Goal: Task Accomplishment & Management: Use online tool/utility

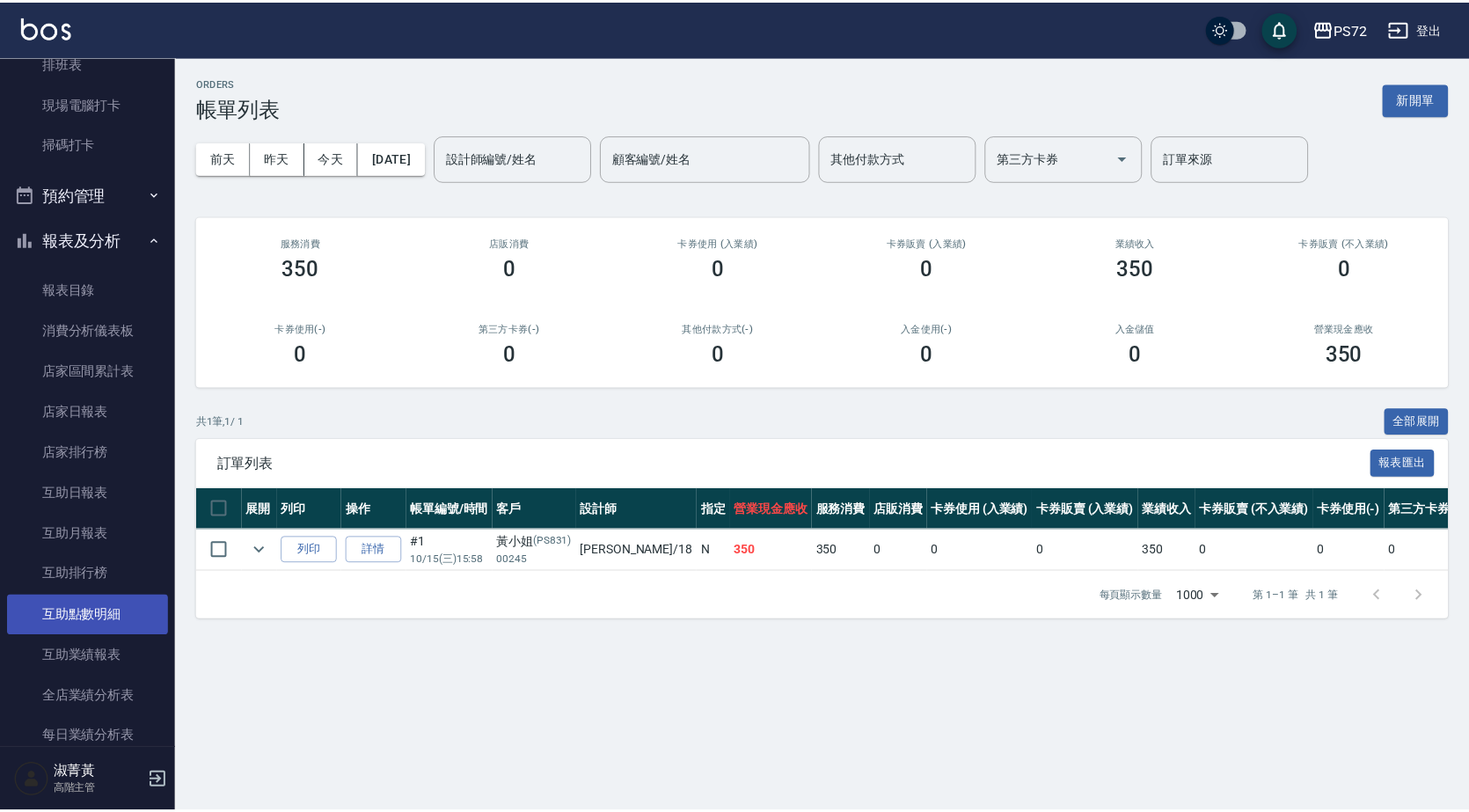
scroll to position [792, 0]
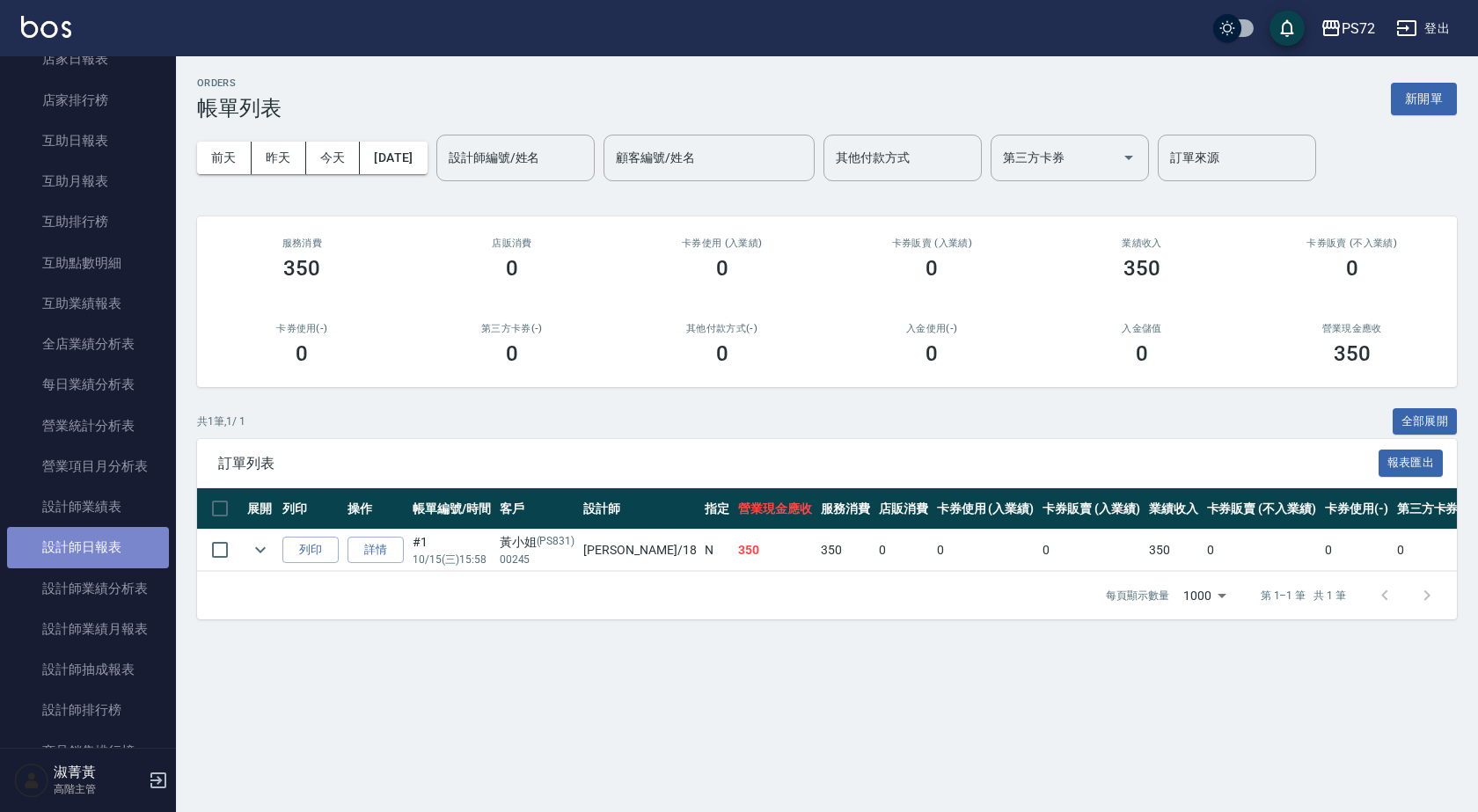
click at [108, 554] on link "設計師日報表" at bounding box center [88, 547] width 162 height 41
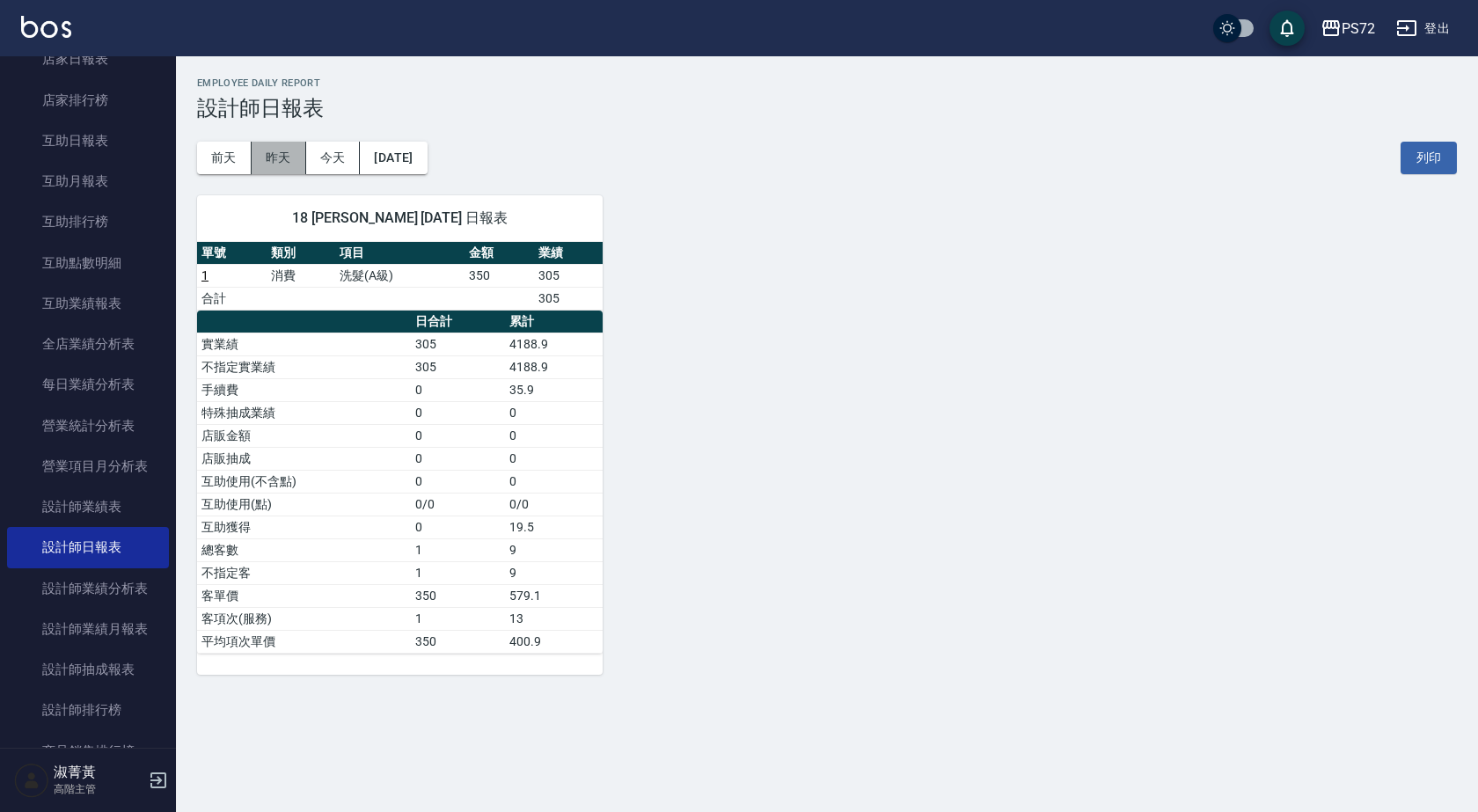
click at [274, 152] on button "昨天" at bounding box center [278, 157] width 55 height 32
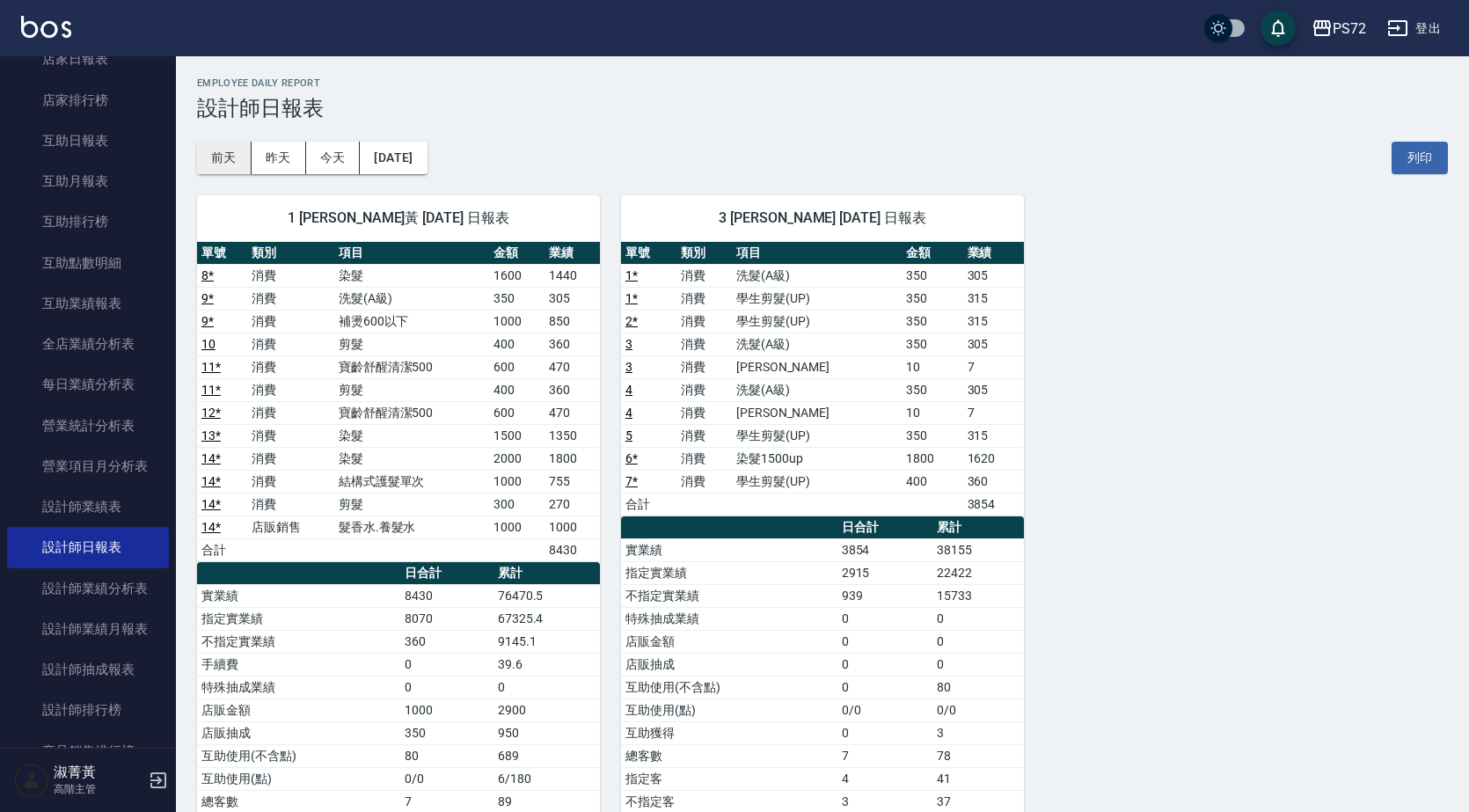
click at [229, 145] on button "前天" at bounding box center [224, 157] width 55 height 32
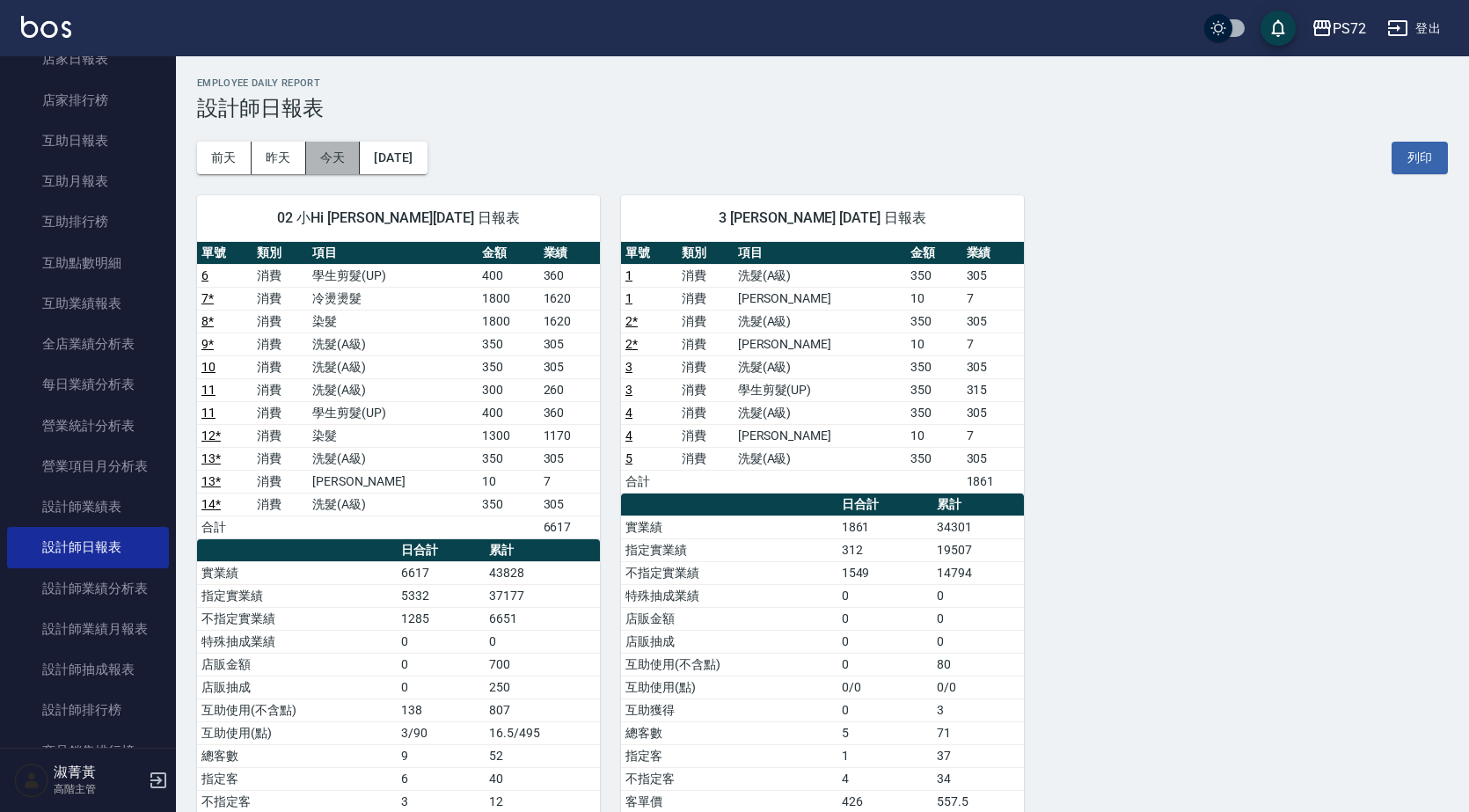
click at [341, 148] on button "今天" at bounding box center [333, 157] width 55 height 32
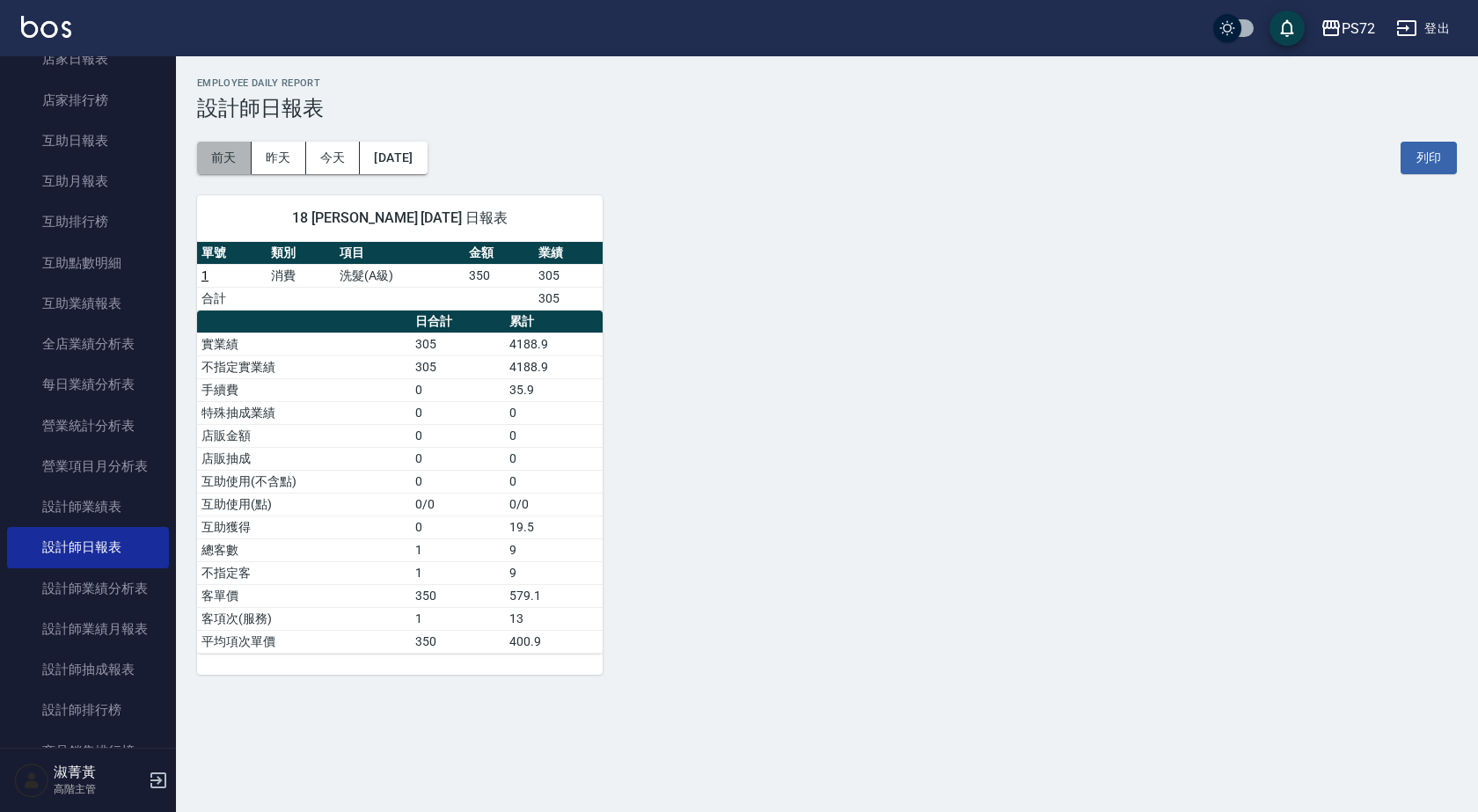
click at [234, 157] on button "前天" at bounding box center [224, 157] width 55 height 32
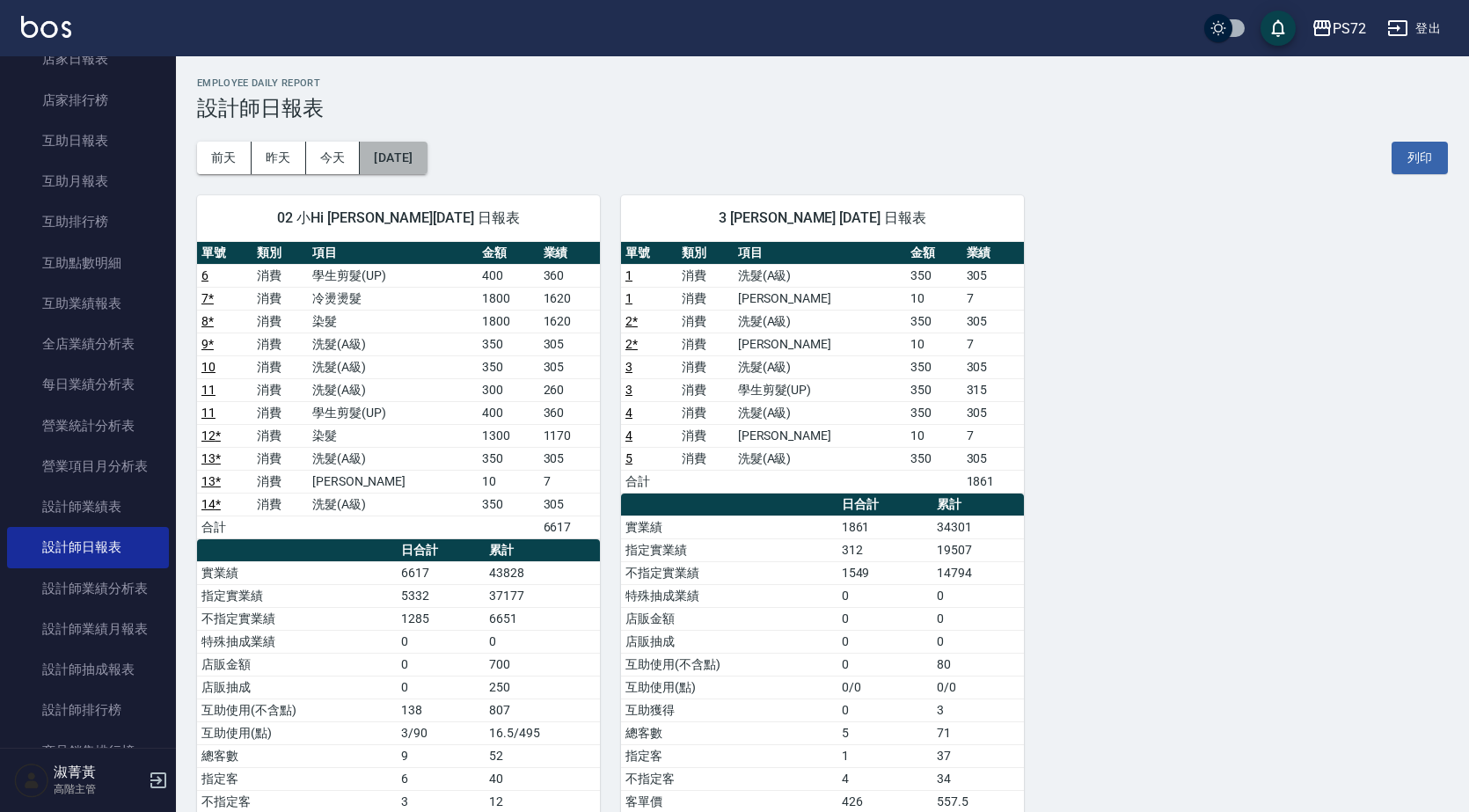
click at [414, 152] on button "[DATE]" at bounding box center [394, 157] width 67 height 32
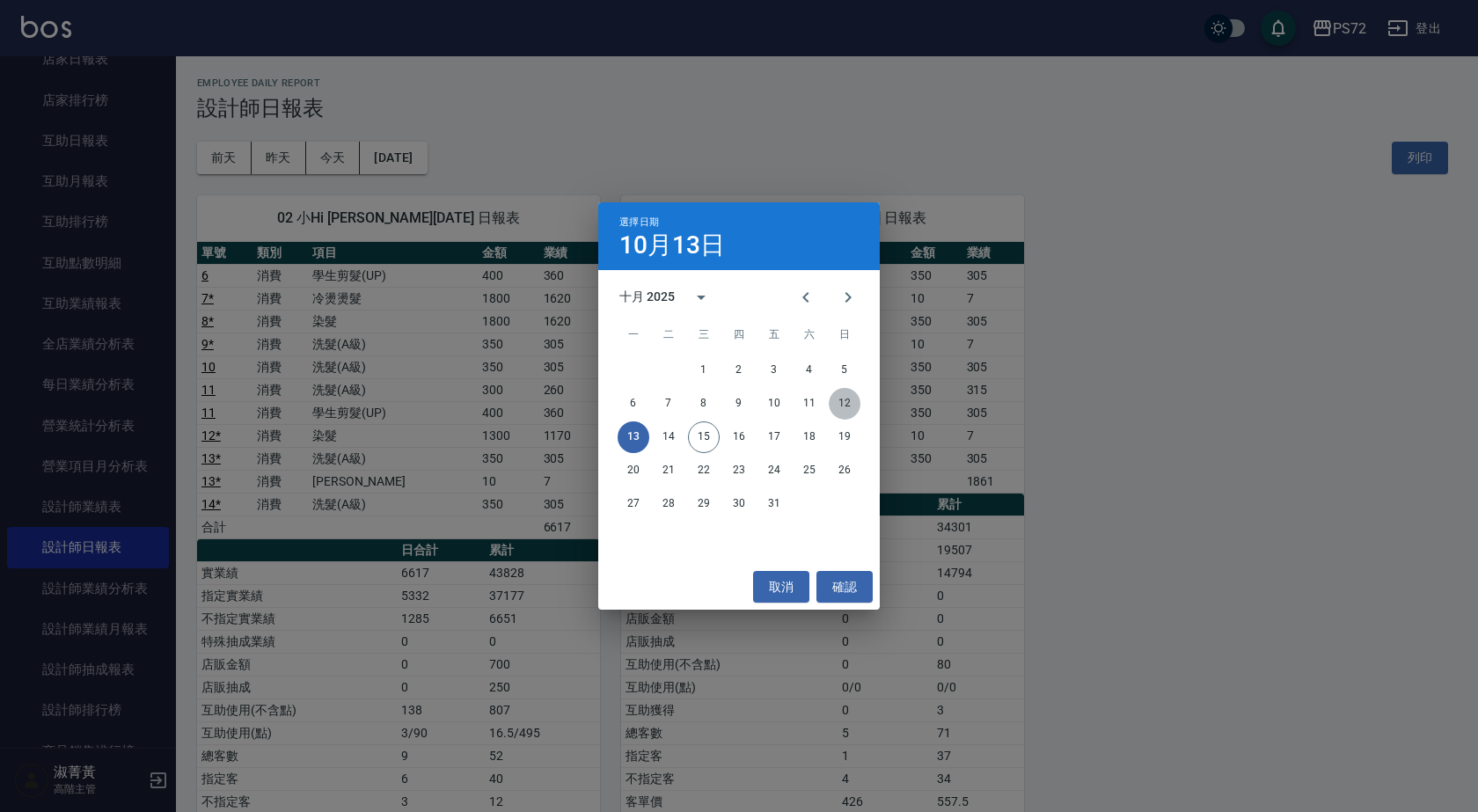
click at [843, 402] on button "12" at bounding box center [844, 404] width 31 height 31
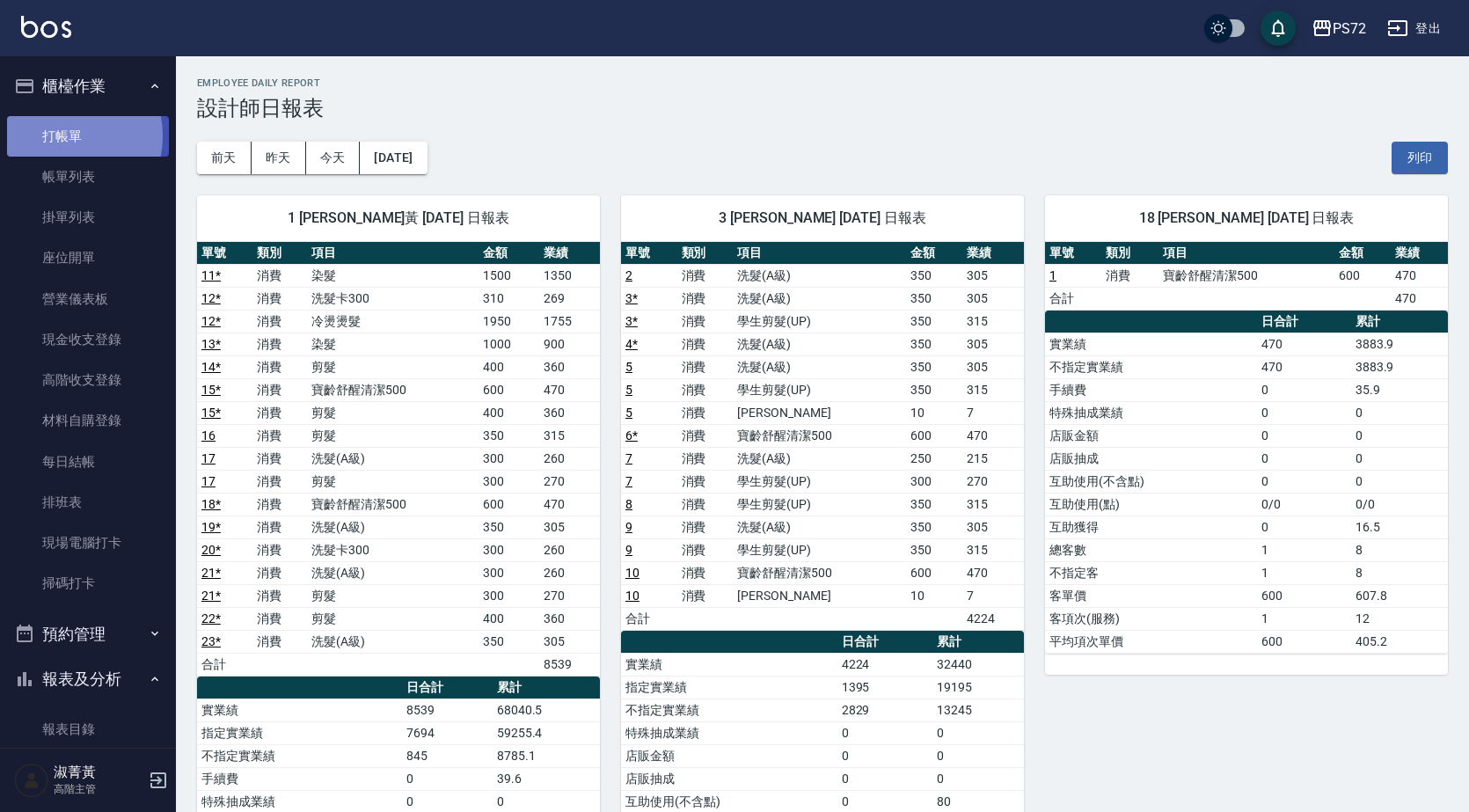
click at [60, 136] on link "打帳單" at bounding box center [88, 137] width 162 height 41
